Goal: Task Accomplishment & Management: Use online tool/utility

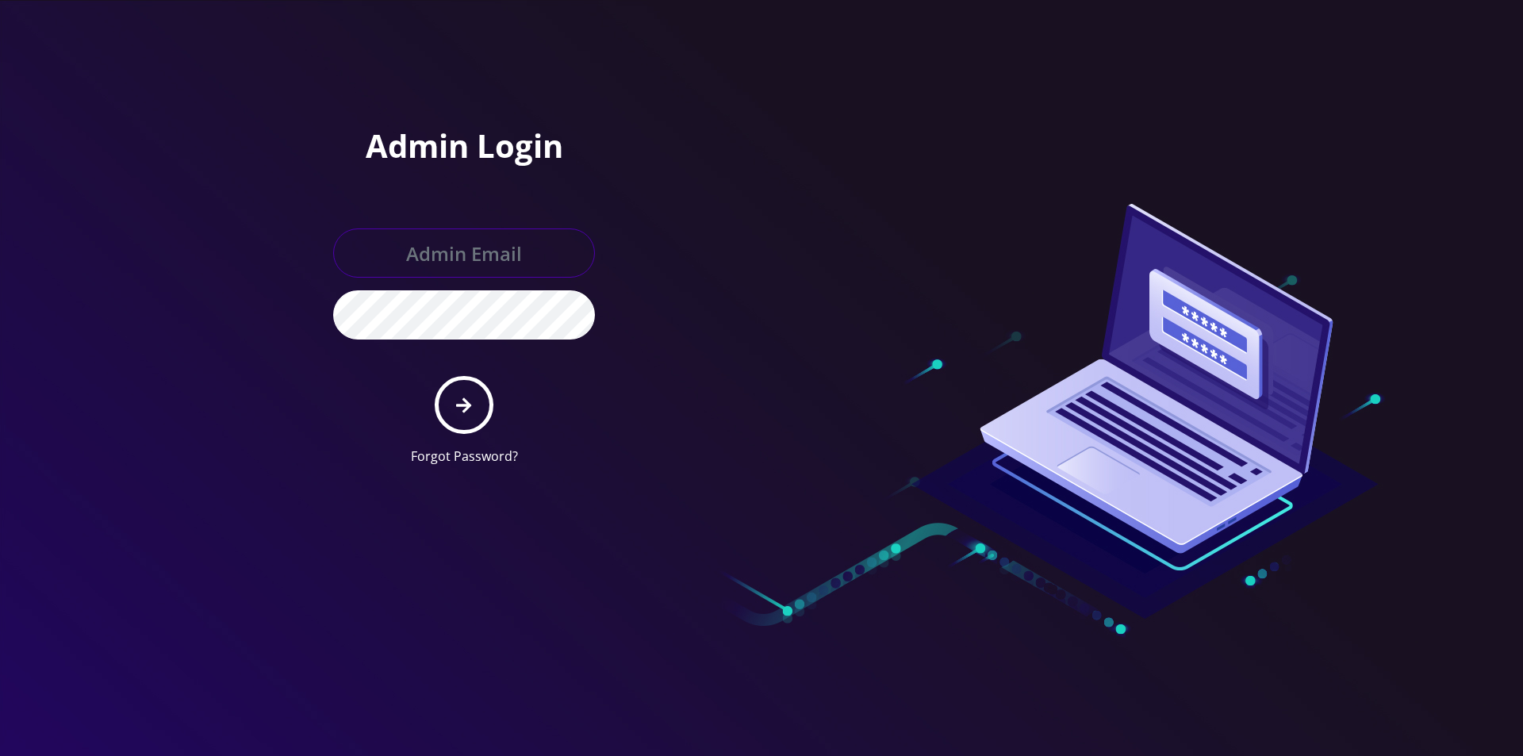
type input "master@britewireless.com"
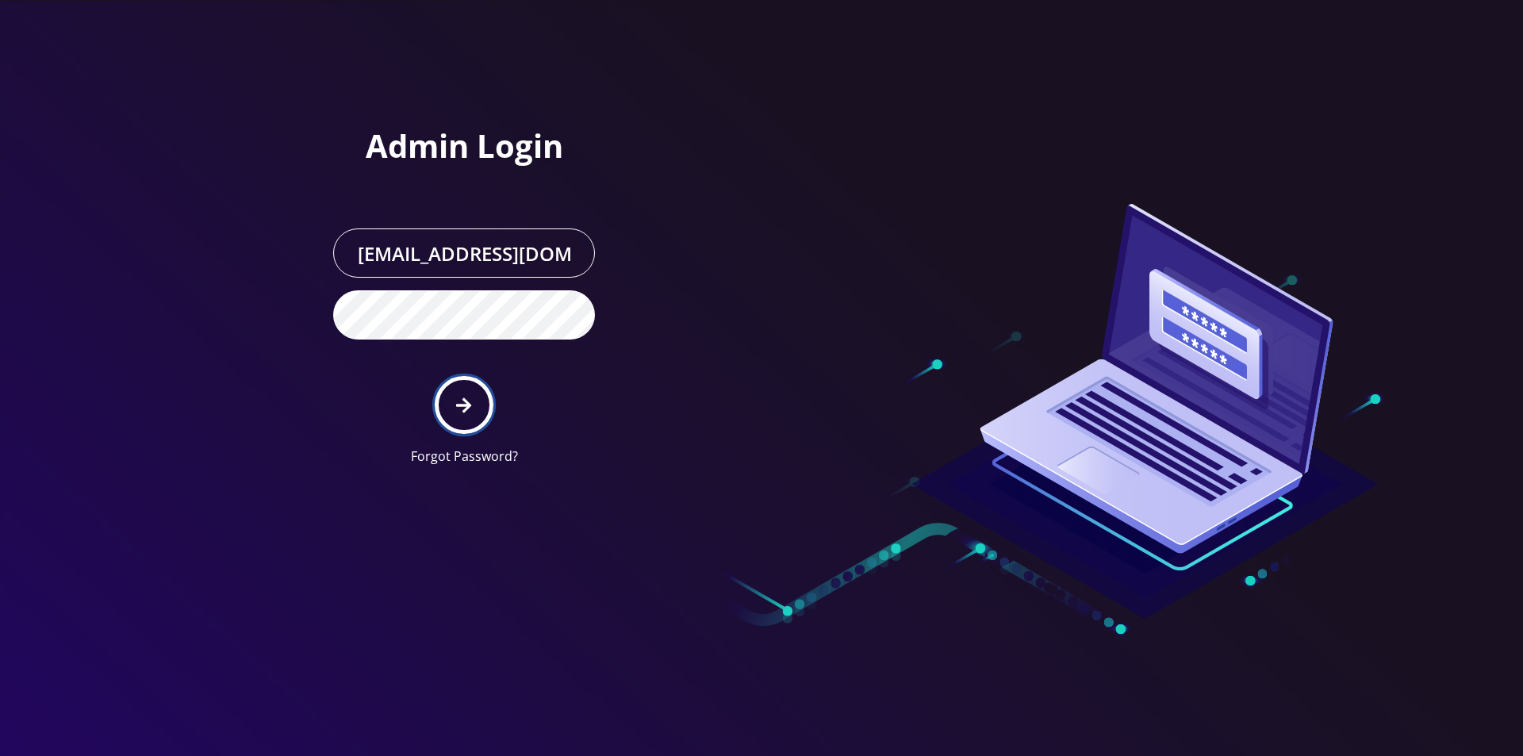
click at [476, 390] on button "submit" at bounding box center [464, 405] width 58 height 58
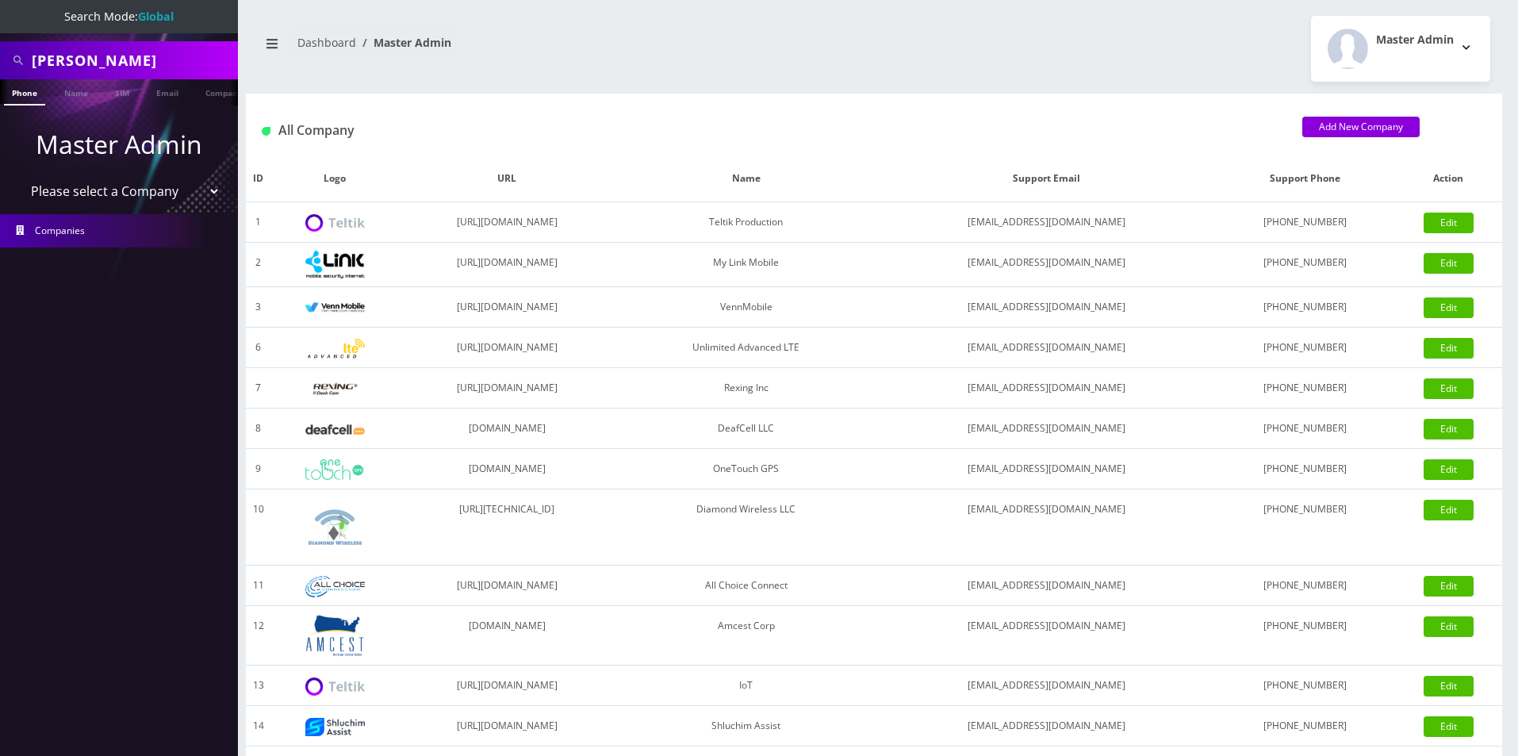
click at [47, 59] on input "raizy lifchetz" at bounding box center [133, 60] width 202 height 30
paste input "89010303300127790278"
type input "89010303300127790278"
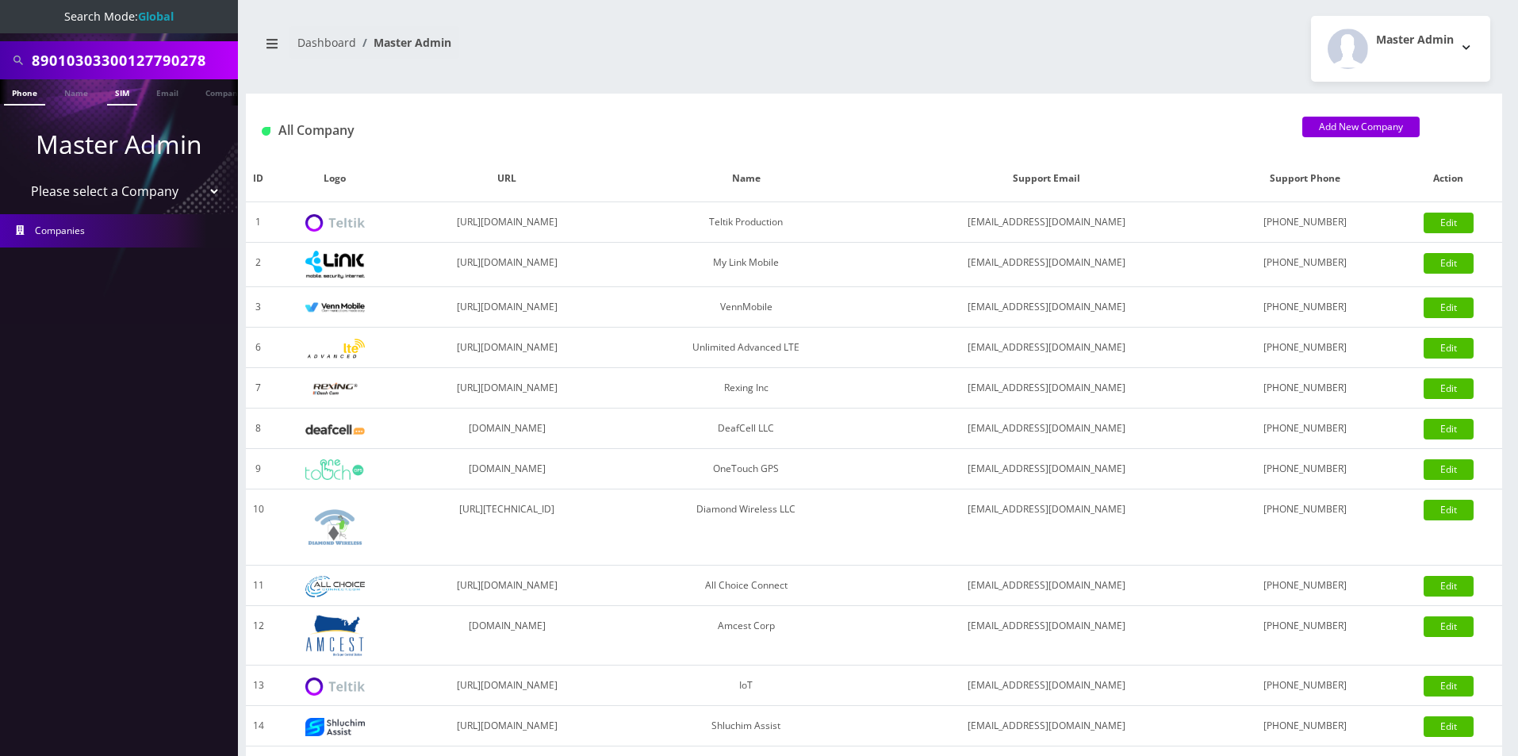
click at [109, 95] on link "SIM" at bounding box center [122, 92] width 30 height 26
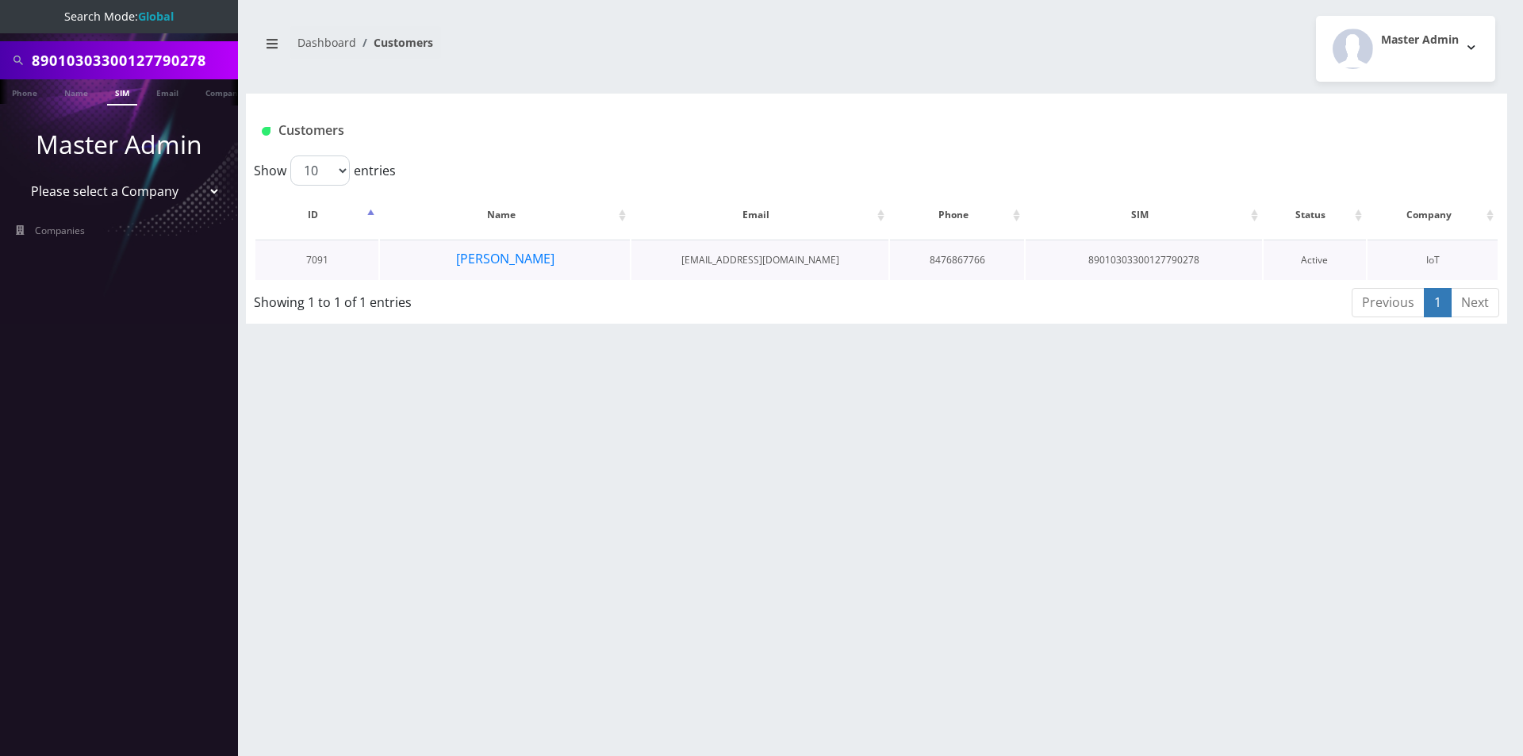
click at [324, 262] on td "7091" at bounding box center [316, 260] width 123 height 40
copy td "7091"
